Goal: Navigation & Orientation: Find specific page/section

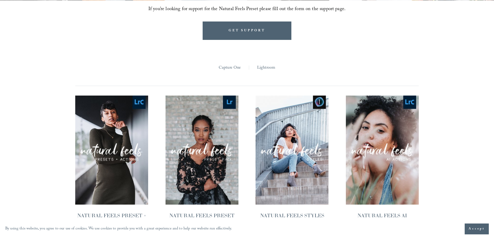
scroll to position [519, 0]
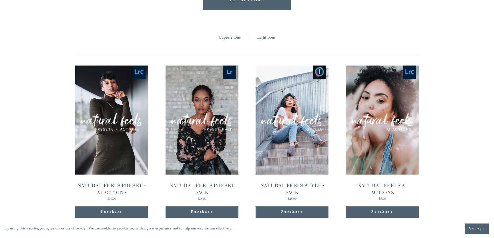
click at [230, 34] on link "Capture One" at bounding box center [230, 38] width 22 height 8
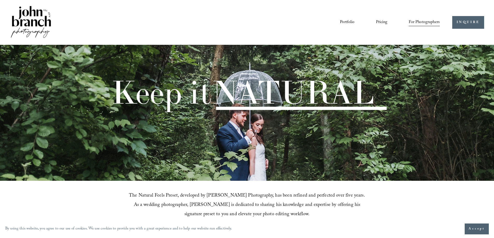
click at [0, 0] on span "Presets" at bounding box center [0, 0] width 0 height 0
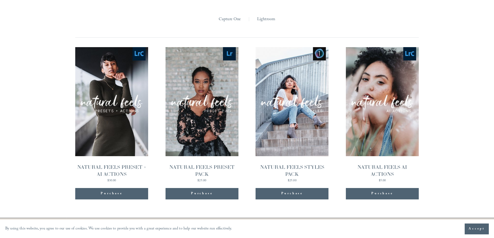
scroll to position [527, 0]
